Goal: Task Accomplishment & Management: Complete application form

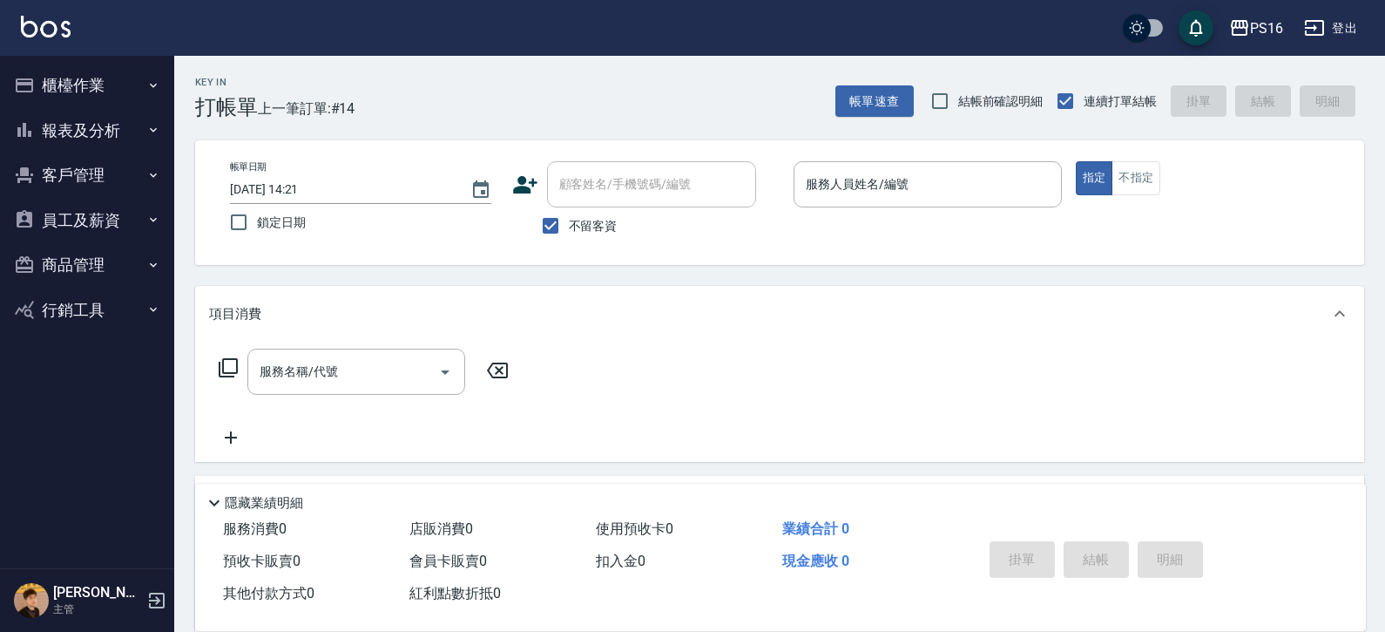
drag, startPoint x: 843, startPoint y: 269, endPoint x: 837, endPoint y: 241, distance: 28.5
click at [844, 260] on div "Key In 打帳單 上一筆訂單:#14 帳單速查 結帳前確認明細 連續打單結帳 掛單 結帳 明細 帳單日期 [DATE] 14:21 鎖定日期 顧客姓名/手…" at bounding box center [779, 433] width 1211 height 754
click at [816, 172] on div "服務人員姓名/編號 服務人員姓名/編號" at bounding box center [928, 184] width 268 height 46
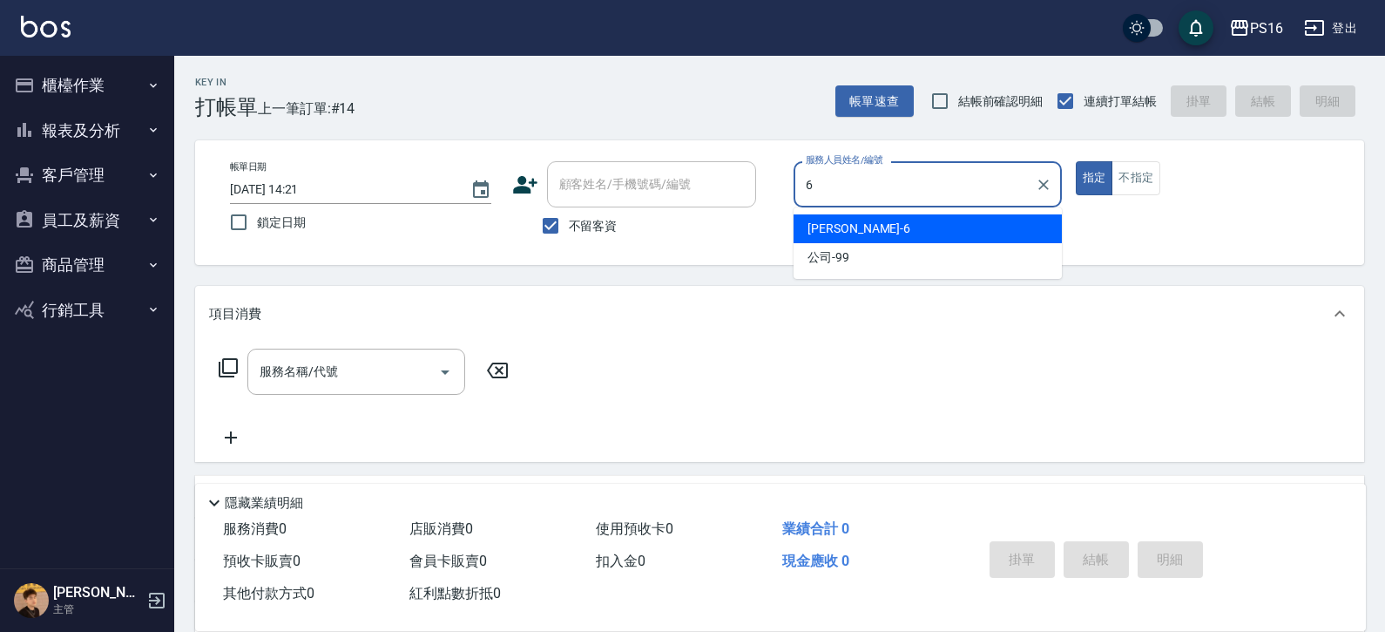
type input "[PERSON_NAME]-6"
type button "true"
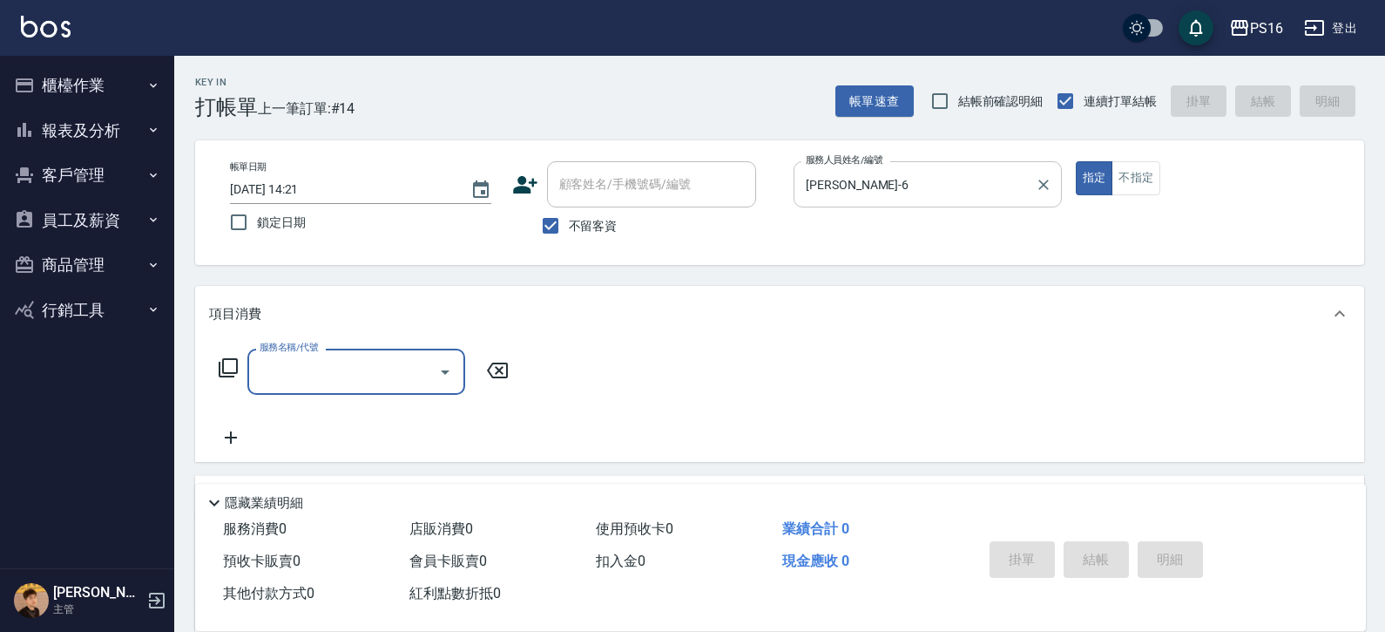
type input "0"
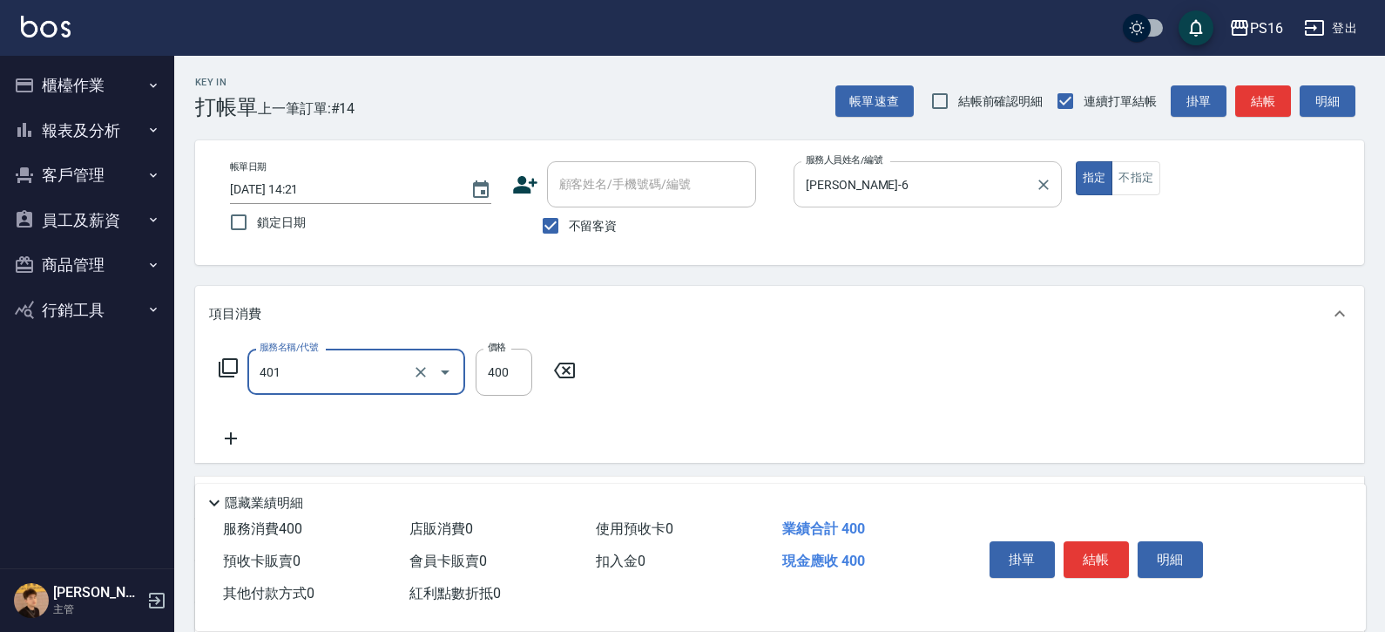
type input "剪髮(401)"
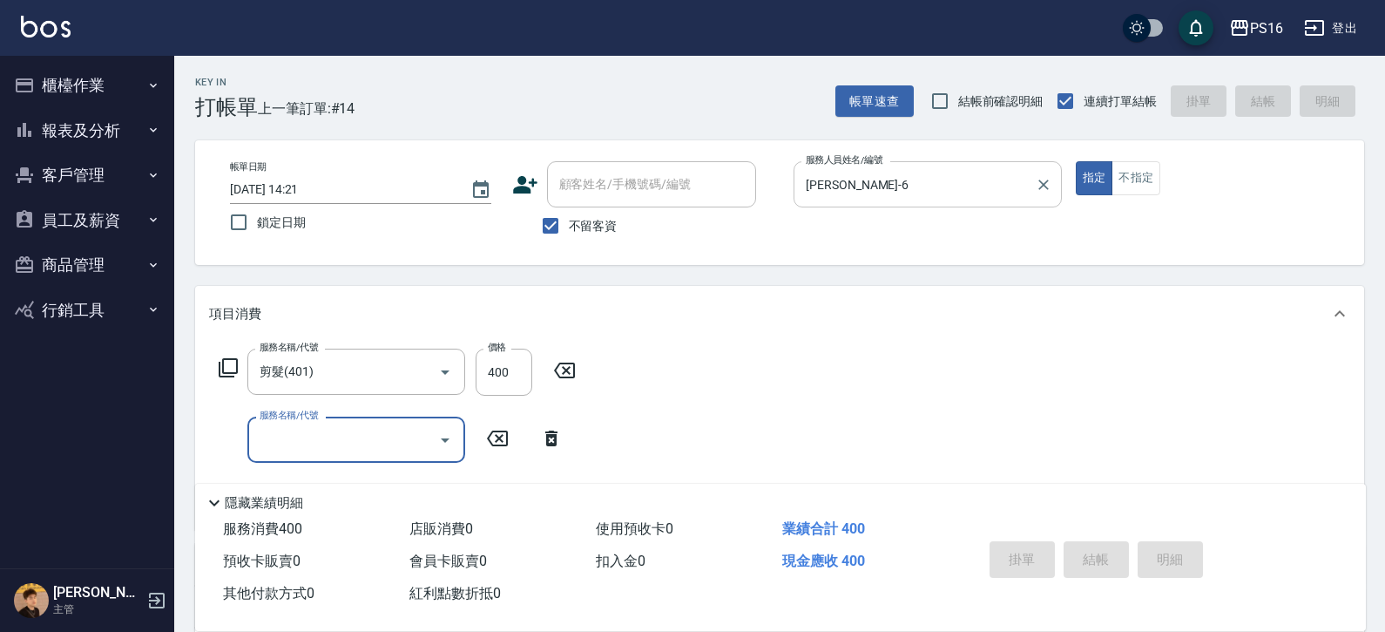
type input "[DATE] 15:05"
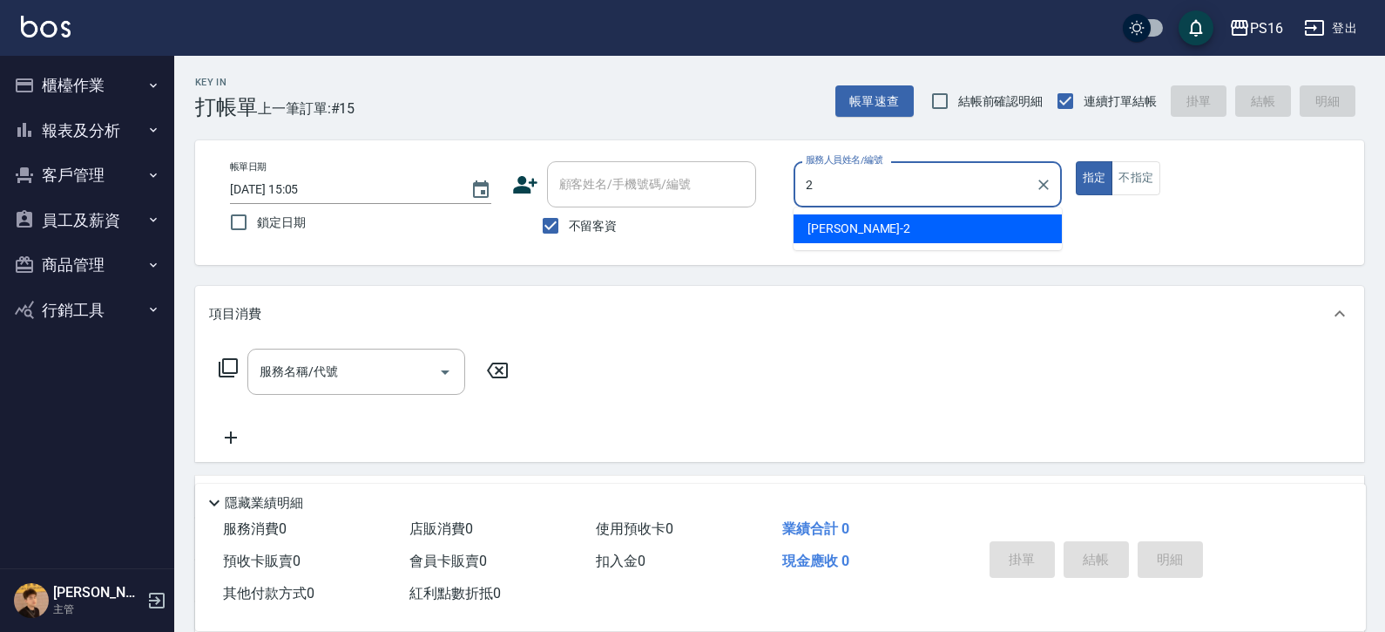
type input "[PERSON_NAME]-2"
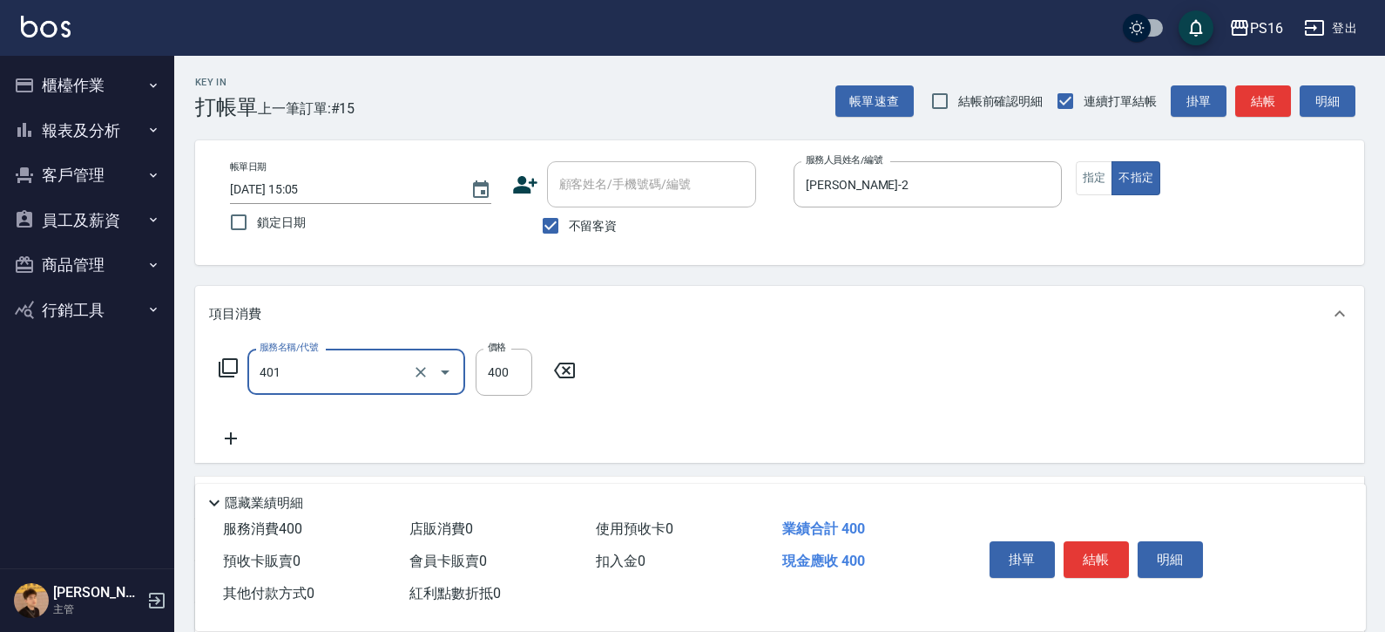
type input "剪髮(401)"
type input "150"
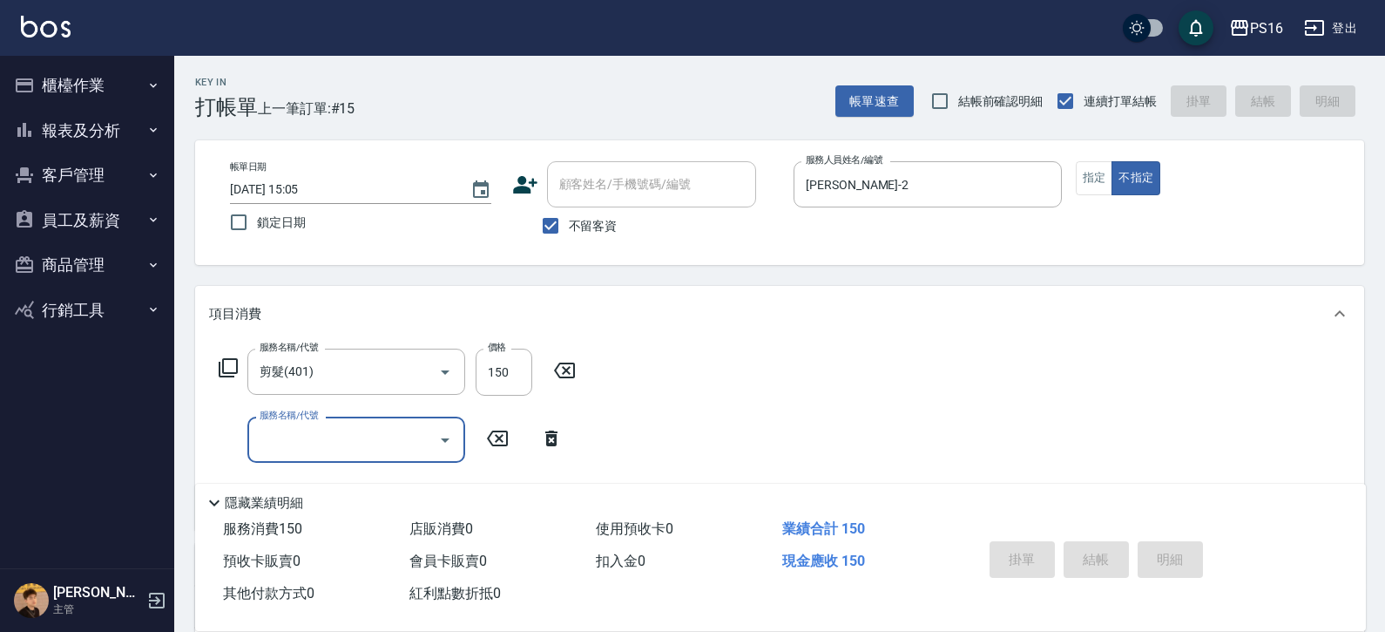
type input "[DATE] 15:06"
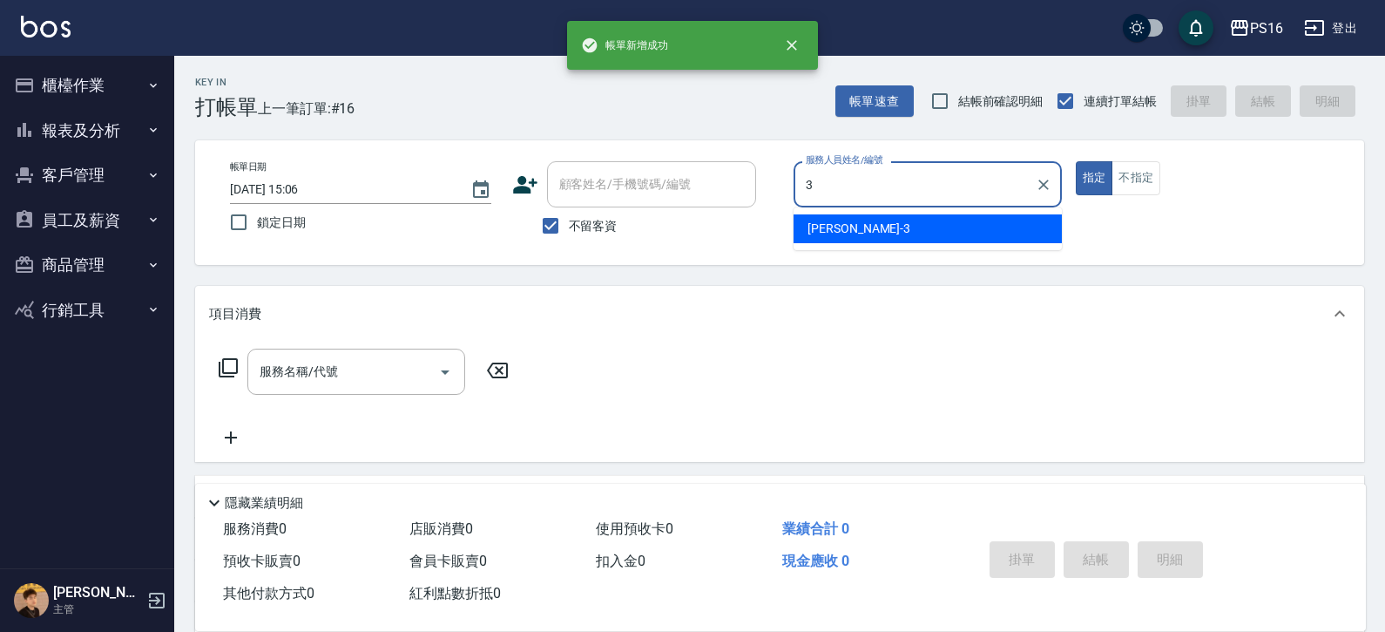
type input "[PERSON_NAME]-3"
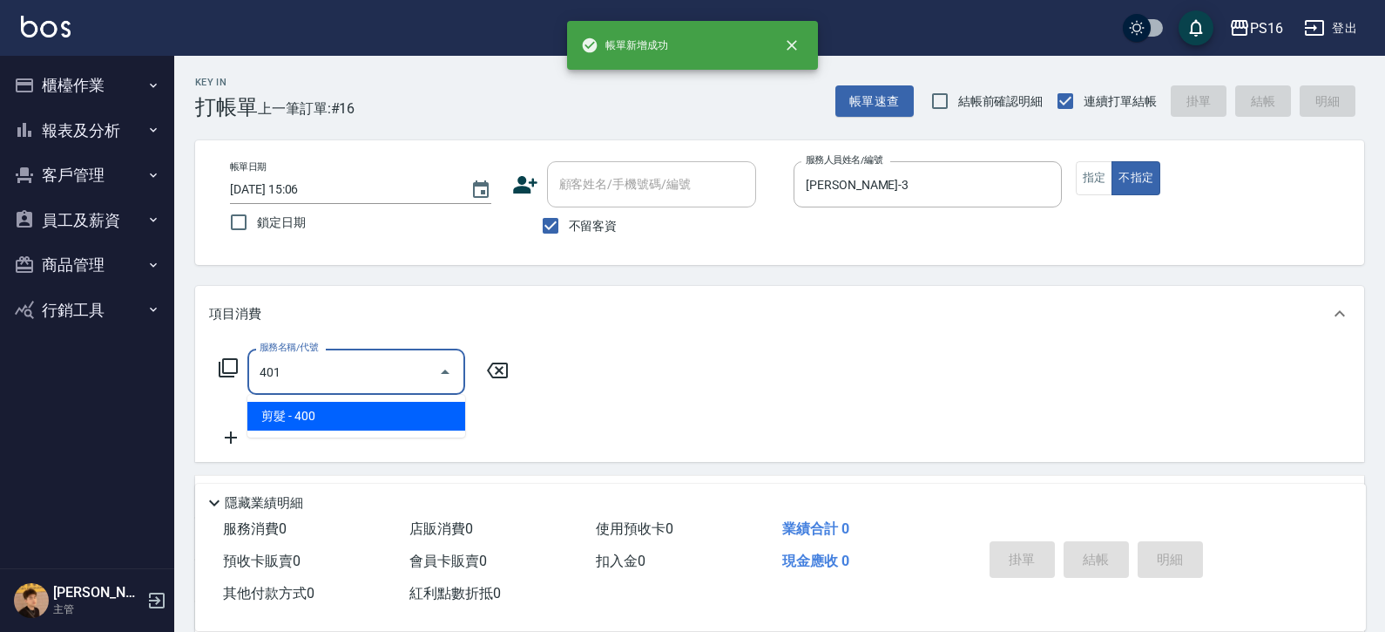
type input "剪髮(401)"
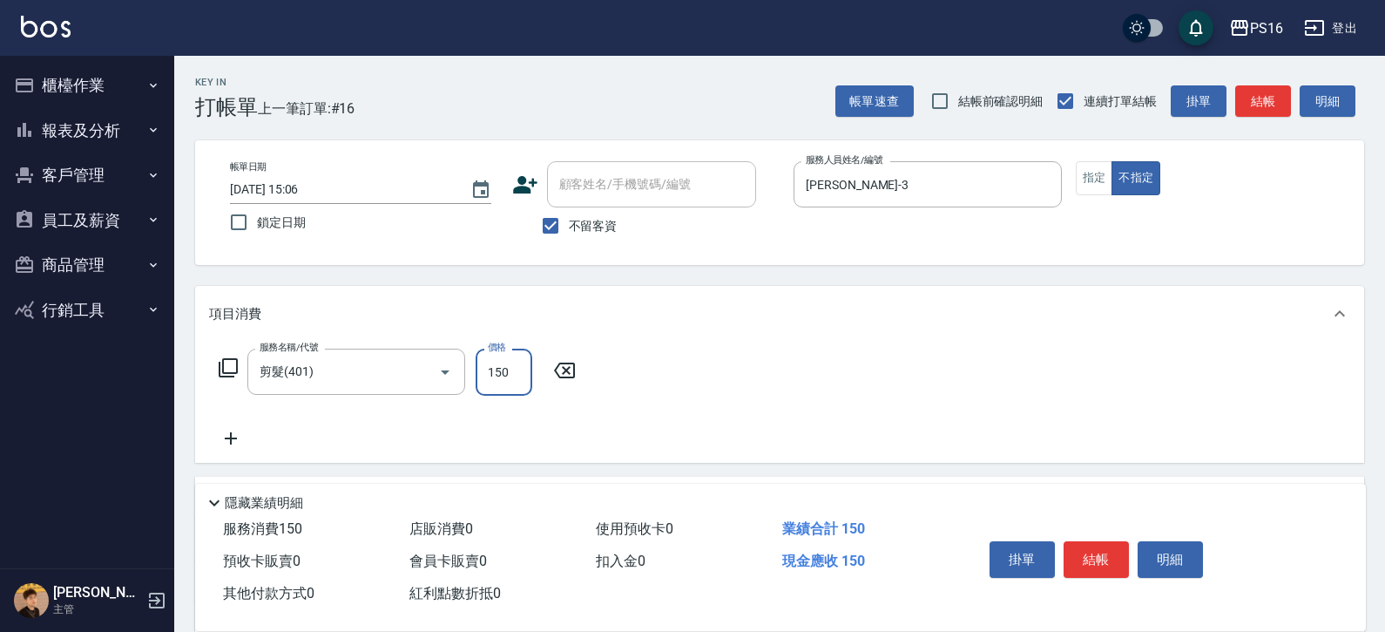
type input "150"
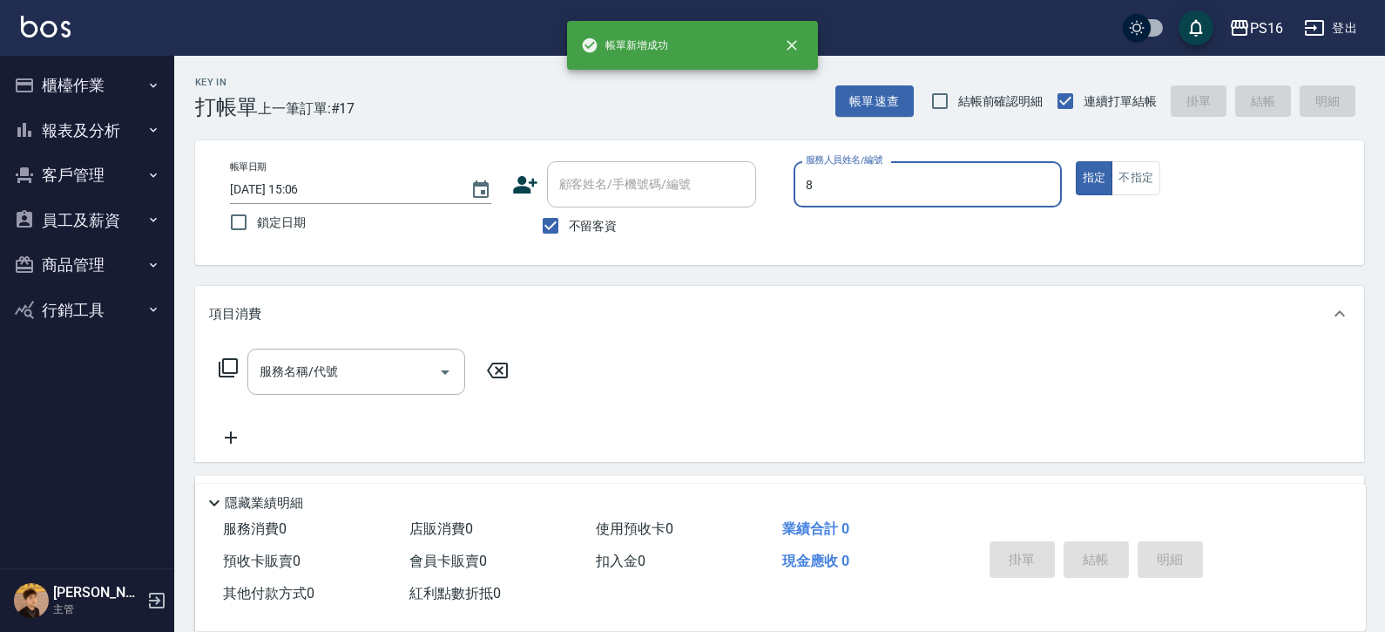
type input "[PERSON_NAME]-8"
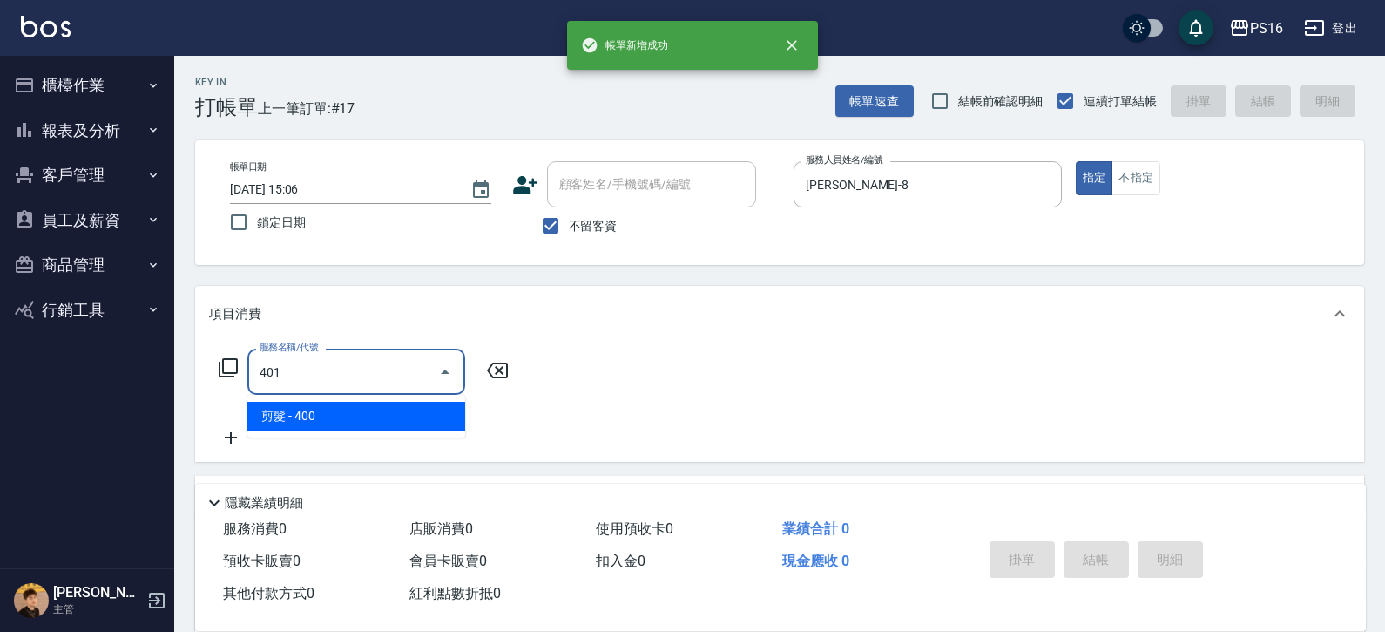
type input "剪髮(401)"
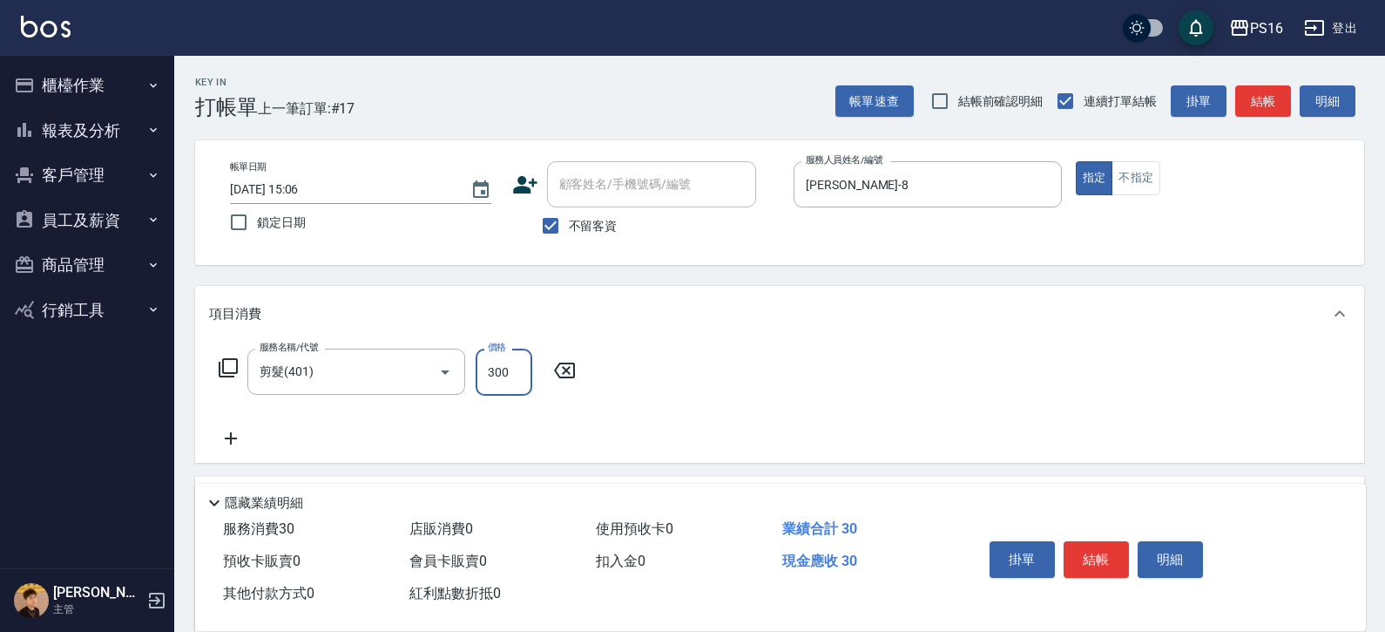
type input "300"
